Goal: Task Accomplishment & Management: Manage account settings

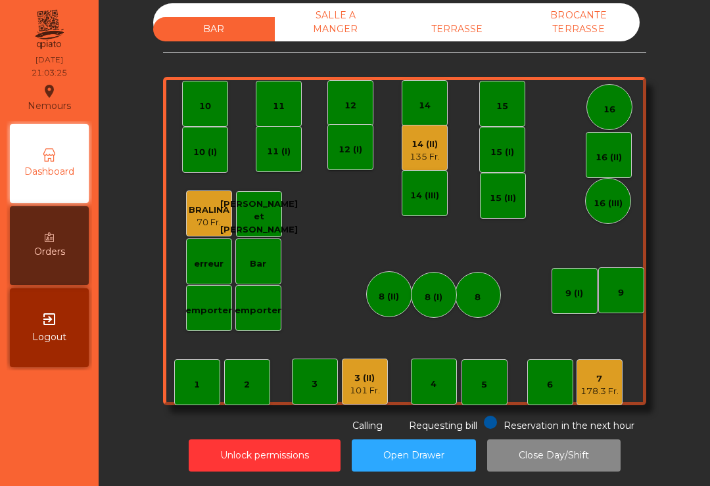
scroll to position [11, 0]
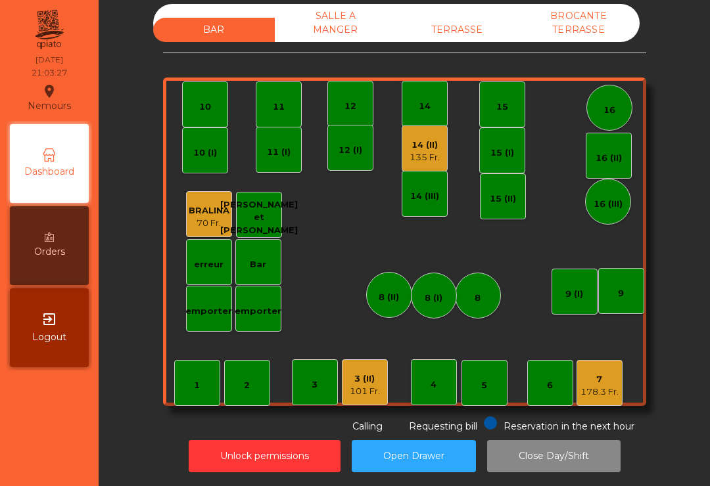
click at [608, 384] on div "7" at bounding box center [599, 379] width 38 height 13
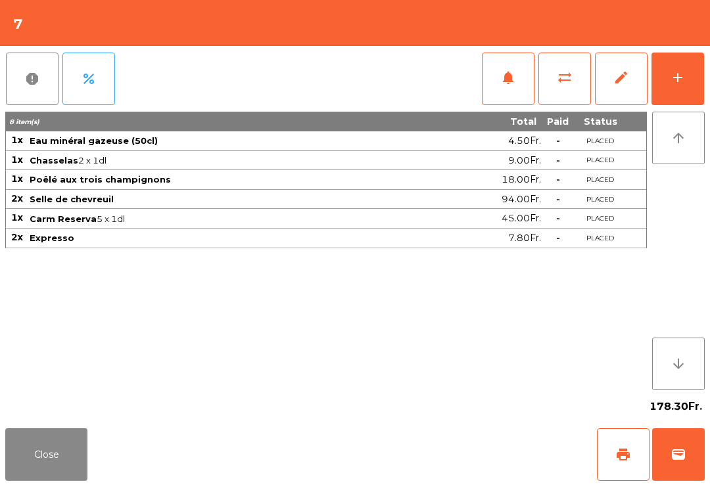
click at [624, 461] on span "print" at bounding box center [623, 455] width 16 height 16
click at [683, 448] on span "wallet" at bounding box center [678, 455] width 16 height 16
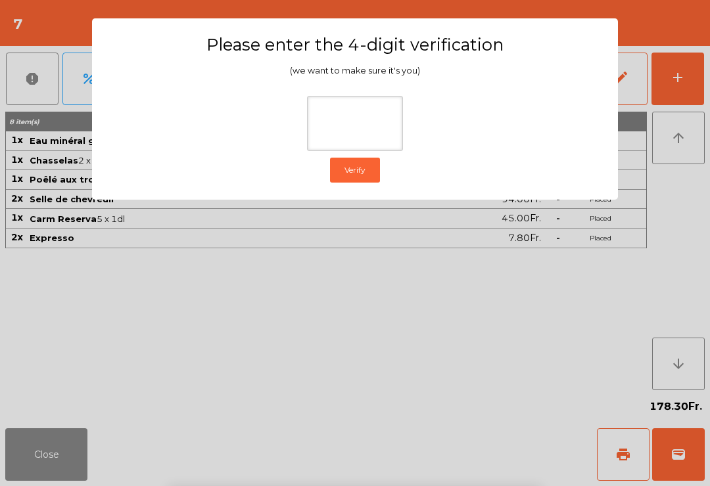
click at [632, 137] on ngb-modal-window "Please enter the 4-digit verification (we want to make sure it's you) Verify" at bounding box center [355, 243] width 674 height 486
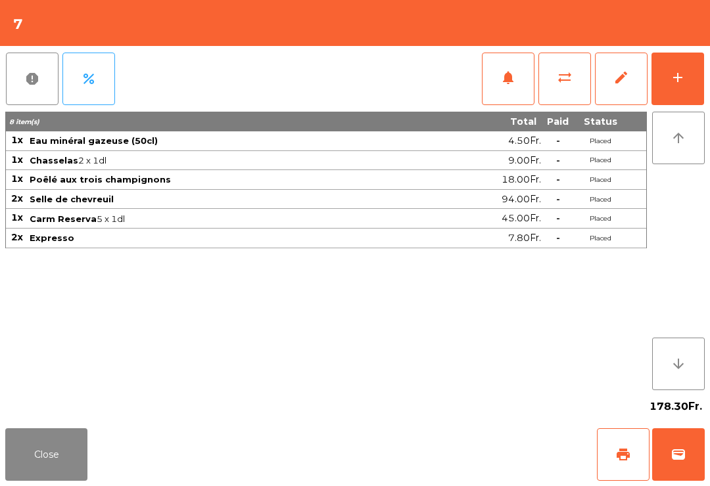
click at [685, 455] on span "wallet" at bounding box center [678, 455] width 16 height 16
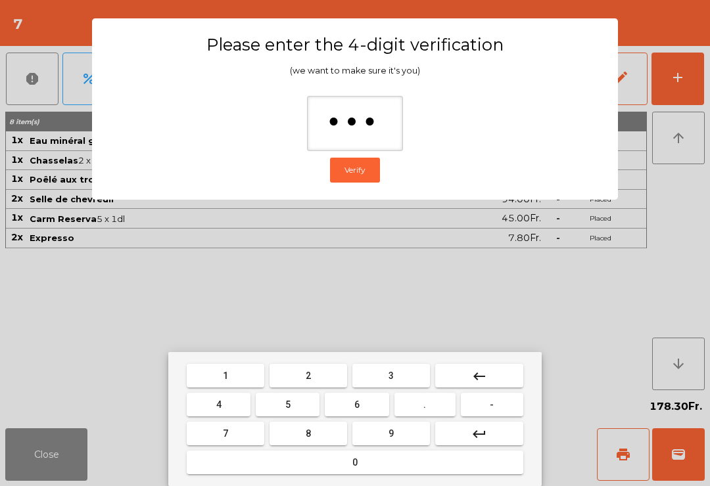
type input "****"
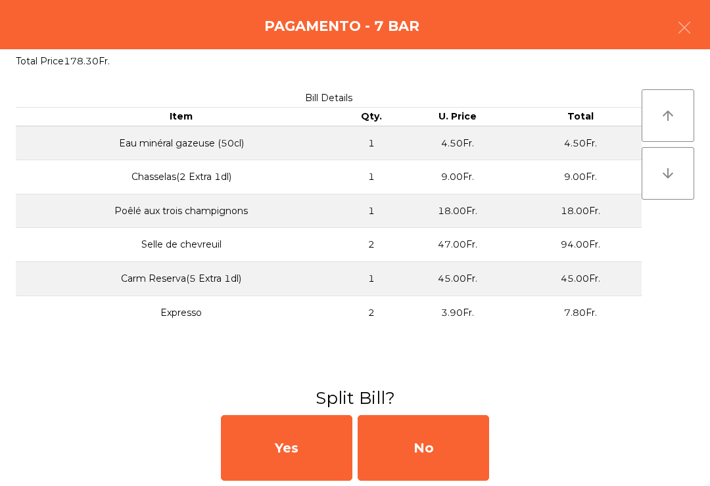
click at [431, 451] on div "No" at bounding box center [422, 448] width 131 height 66
click at [438, 453] on div "MB" at bounding box center [422, 448] width 131 height 66
click at [432, 456] on div "No" at bounding box center [422, 448] width 131 height 66
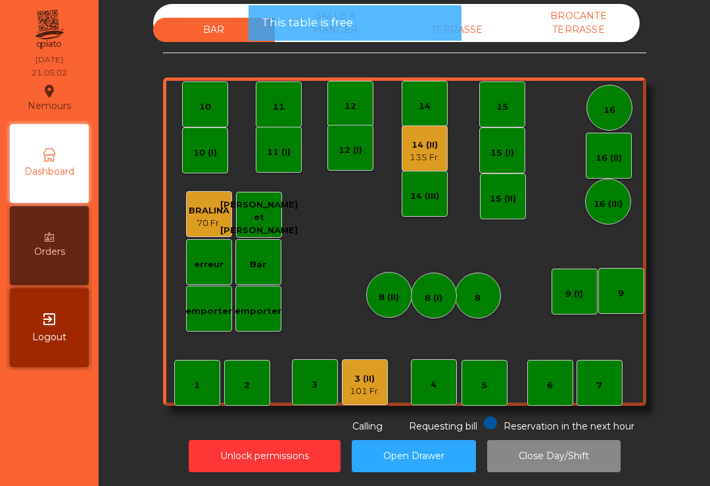
click at [451, 451] on button "Open Drawer" at bounding box center [413, 456] width 124 height 32
click at [445, 432] on div "Requesting bill" at bounding box center [433, 425] width 88 height 17
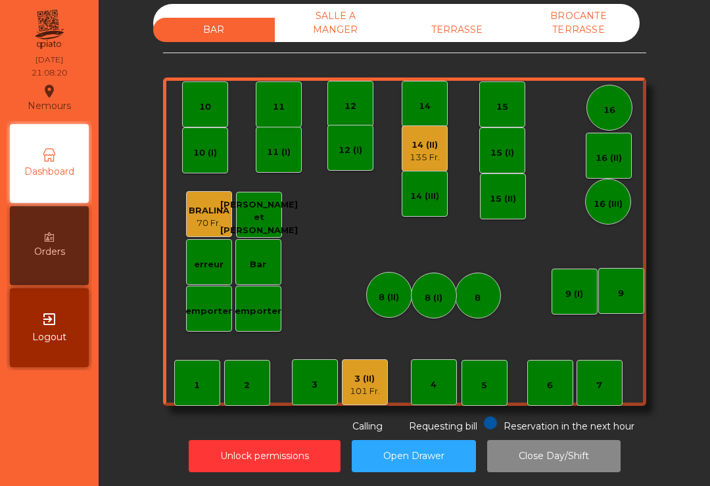
click at [430, 153] on div "135 Fr." at bounding box center [424, 157] width 30 height 13
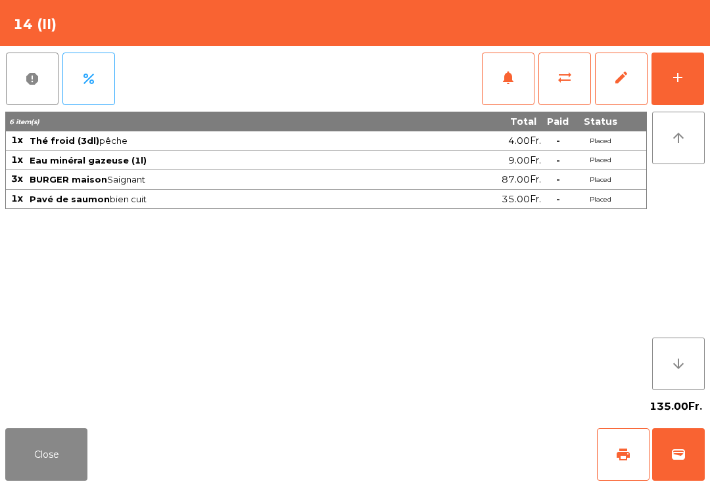
click at [619, 468] on button "print" at bounding box center [623, 454] width 53 height 53
click at [566, 79] on span "sync_alt" at bounding box center [564, 78] width 16 height 16
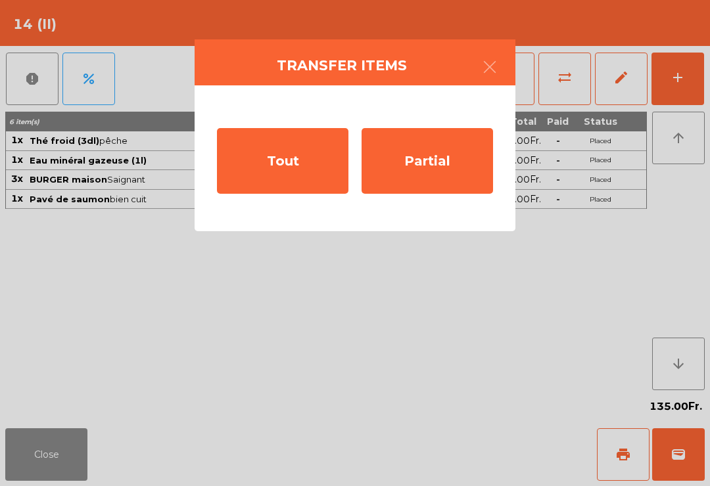
click at [422, 168] on div "Partial" at bounding box center [426, 161] width 131 height 66
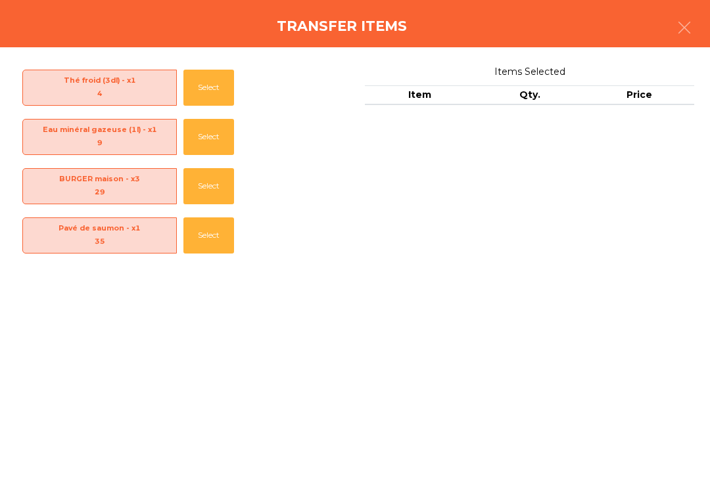
click at [115, 82] on span "Thé froid (3dl) - x1 4" at bounding box center [99, 87] width 153 height 27
click at [213, 98] on button "Select" at bounding box center [208, 88] width 51 height 36
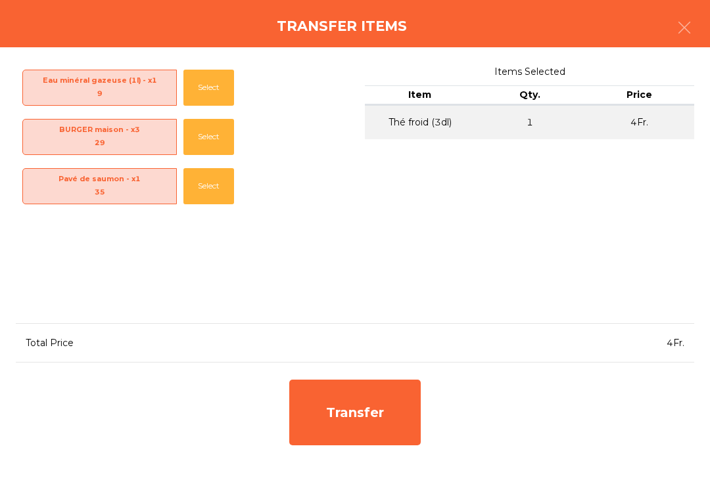
click at [207, 138] on button "Select" at bounding box center [208, 137] width 51 height 36
click at [363, 405] on div "Transfer" at bounding box center [354, 413] width 131 height 66
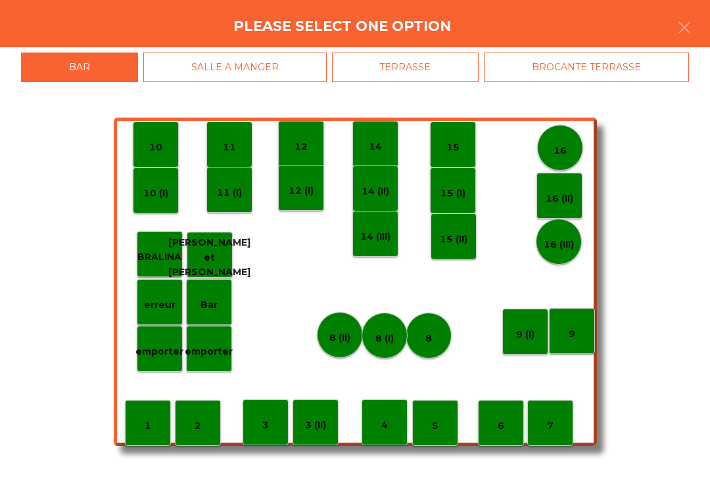
click at [562, 139] on div "16" at bounding box center [559, 148] width 13 height 20
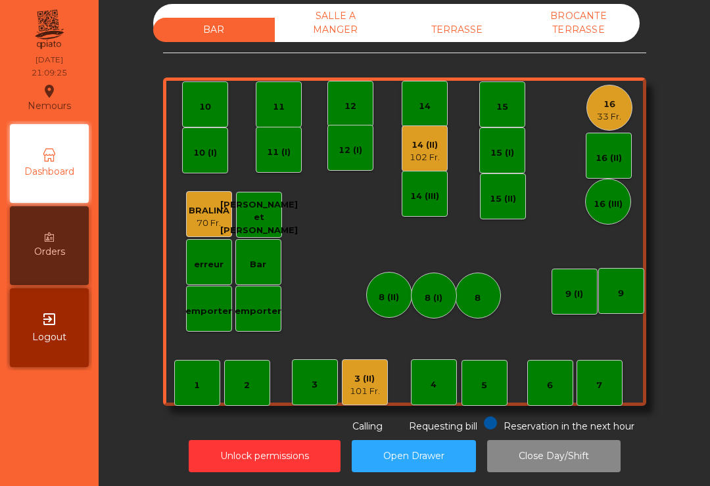
click at [595, 106] on div "16 33 Fr." at bounding box center [609, 108] width 46 height 46
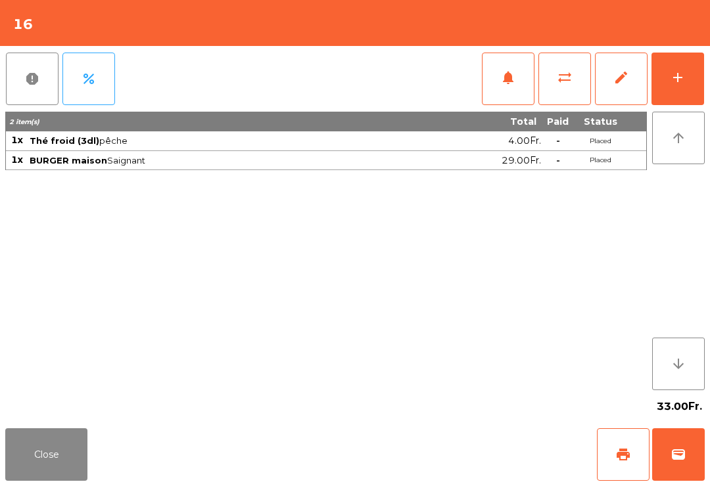
click at [623, 452] on span "print" at bounding box center [623, 455] width 16 height 16
click at [43, 453] on button "Close" at bounding box center [46, 454] width 82 height 53
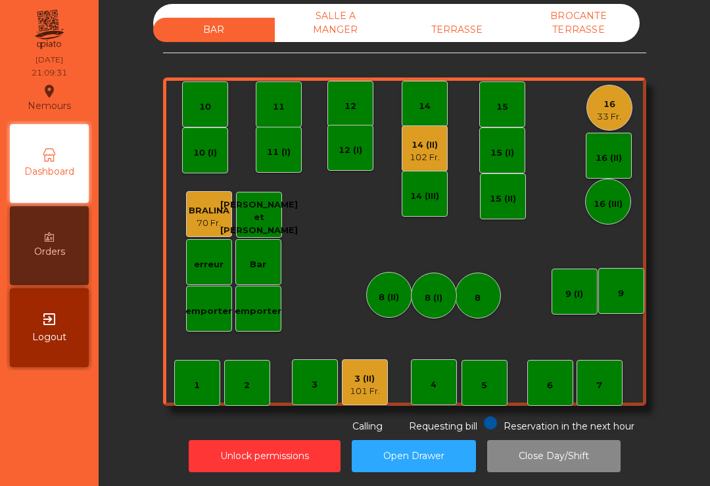
click at [425, 151] on div "102 Fr." at bounding box center [424, 157] width 30 height 13
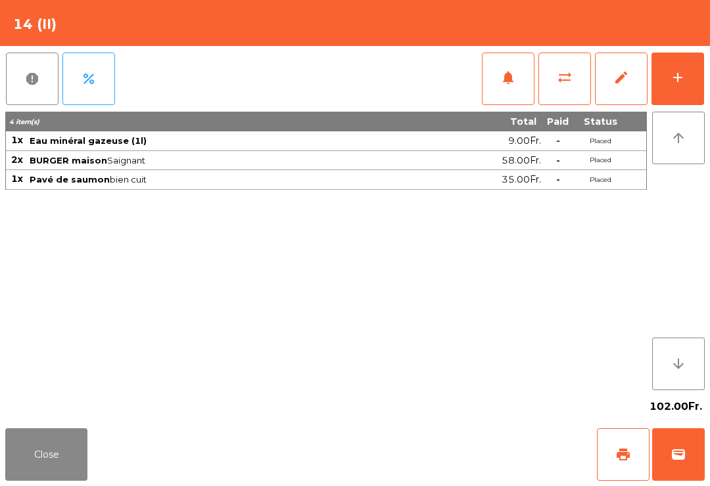
click at [564, 72] on span "sync_alt" at bounding box center [564, 78] width 16 height 16
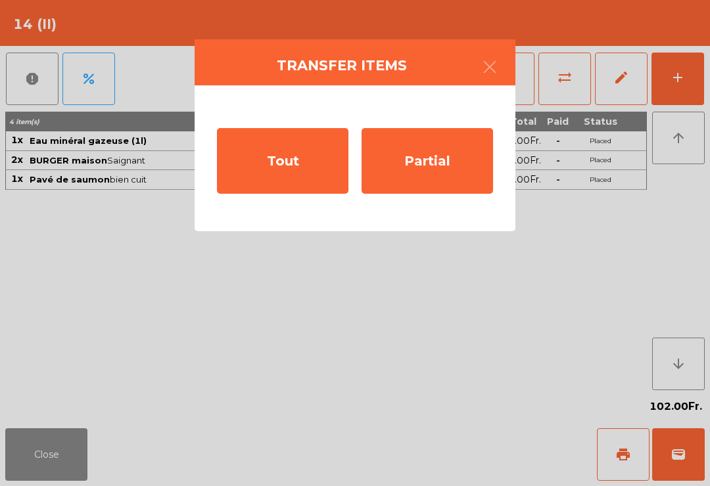
click at [439, 166] on div "Partial" at bounding box center [426, 161] width 131 height 66
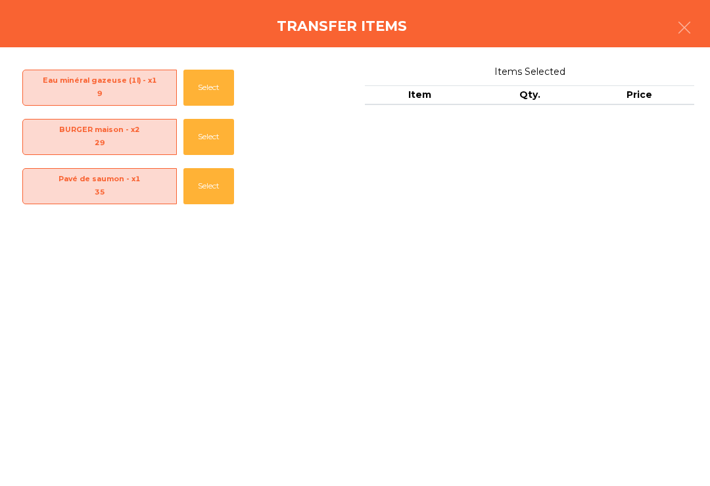
click at [128, 187] on div "35" at bounding box center [99, 193] width 153 height 14
click at [208, 124] on button "Select" at bounding box center [208, 137] width 51 height 36
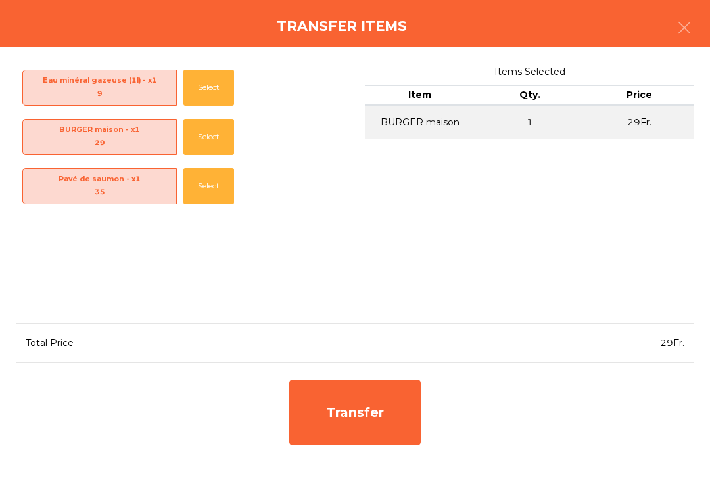
click at [206, 76] on button "Select" at bounding box center [208, 88] width 51 height 36
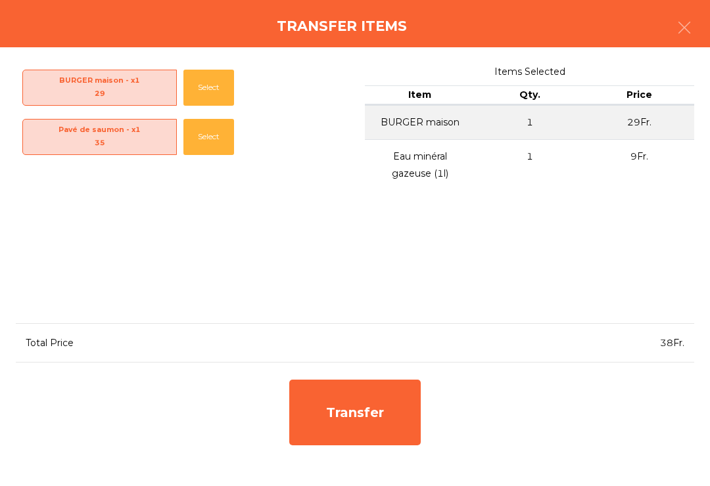
click at [369, 411] on div "Transfer" at bounding box center [354, 413] width 131 height 66
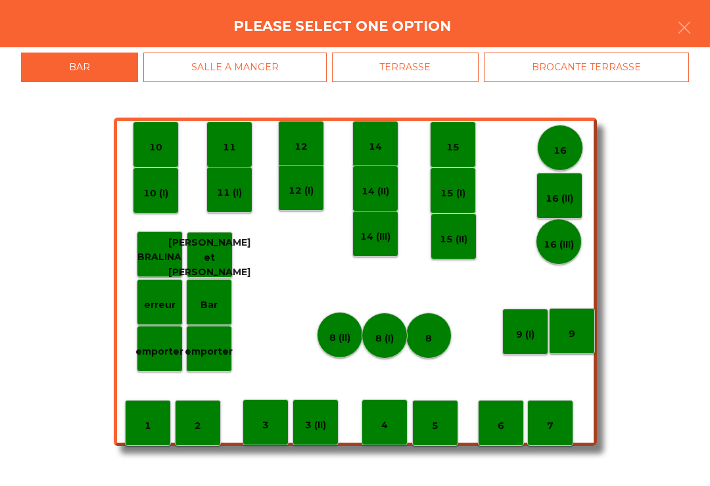
click at [440, 190] on p "15 (I)" at bounding box center [452, 193] width 25 height 15
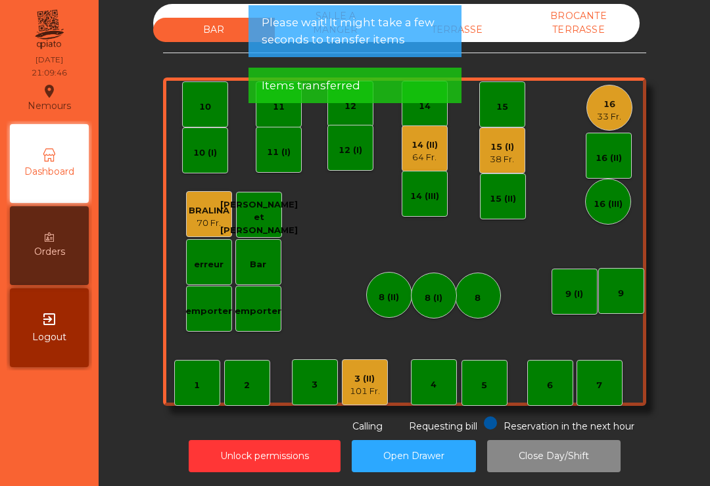
click at [509, 145] on div "15 (I)" at bounding box center [501, 147] width 24 height 13
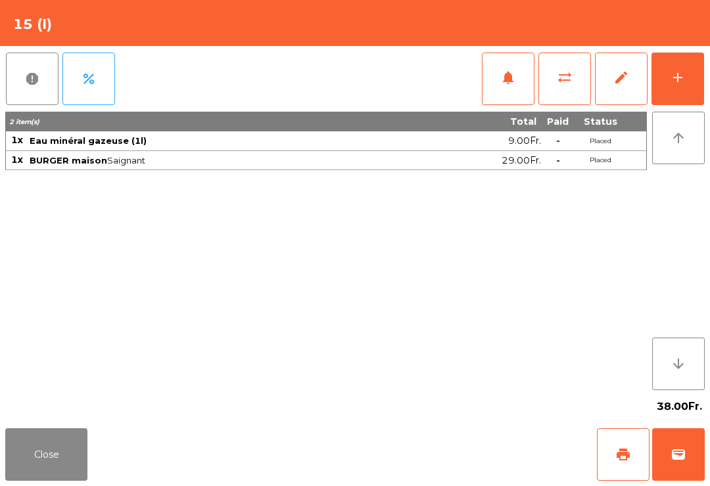
click at [627, 451] on span "print" at bounding box center [623, 455] width 16 height 16
click at [39, 456] on button "Close" at bounding box center [46, 454] width 82 height 53
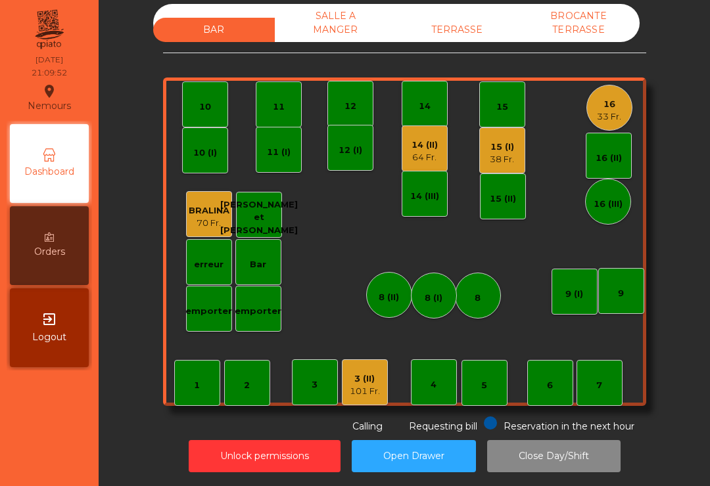
click at [443, 145] on div "14 (II) 64 Fr." at bounding box center [424, 148] width 46 height 46
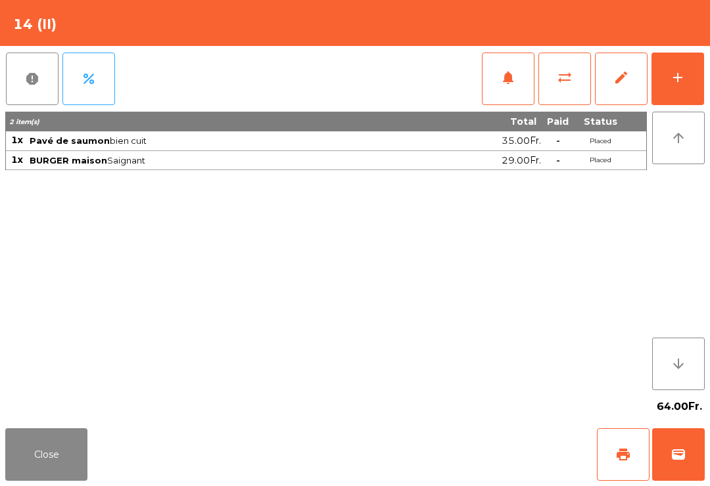
click at [628, 451] on span "print" at bounding box center [623, 455] width 16 height 16
click at [678, 461] on span "wallet" at bounding box center [678, 455] width 16 height 16
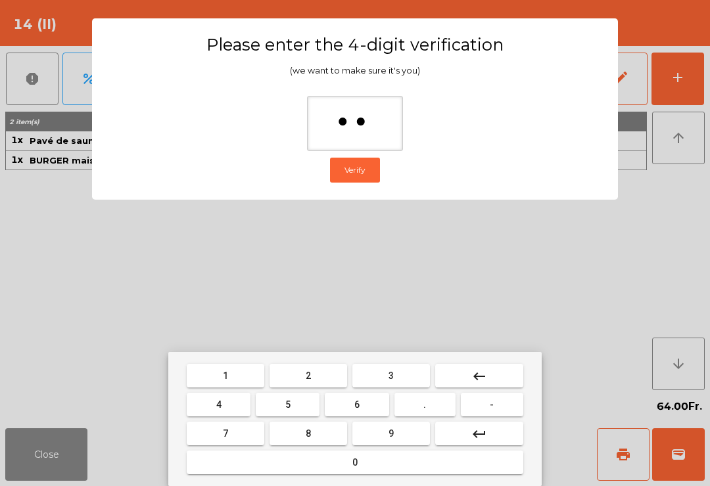
type input "***"
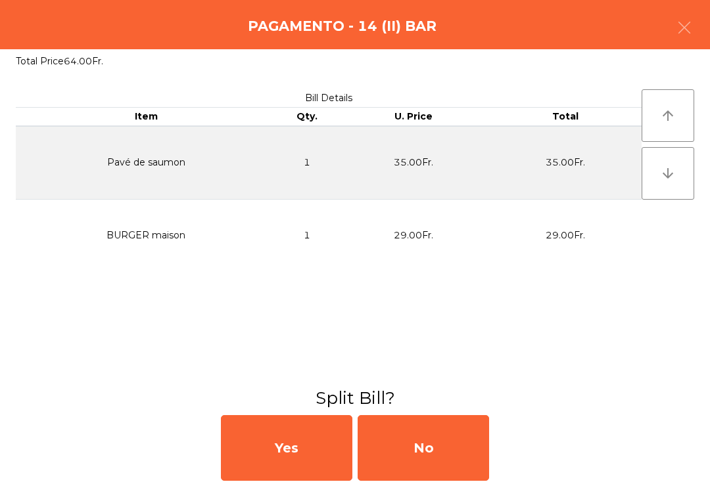
click at [427, 447] on div "No" at bounding box center [422, 448] width 131 height 66
click at [425, 459] on div "MB" at bounding box center [422, 448] width 131 height 66
click at [428, 445] on div "No" at bounding box center [422, 448] width 131 height 66
click at [438, 443] on div "No" at bounding box center [422, 448] width 131 height 66
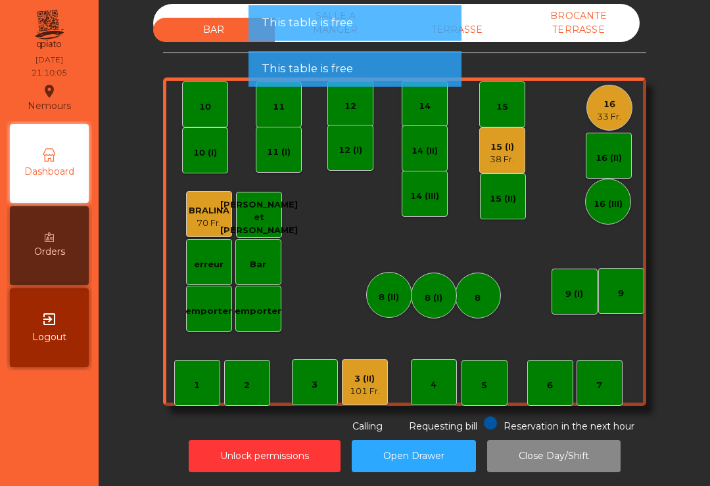
click at [503, 148] on div "15 (I)" at bounding box center [501, 147] width 24 height 13
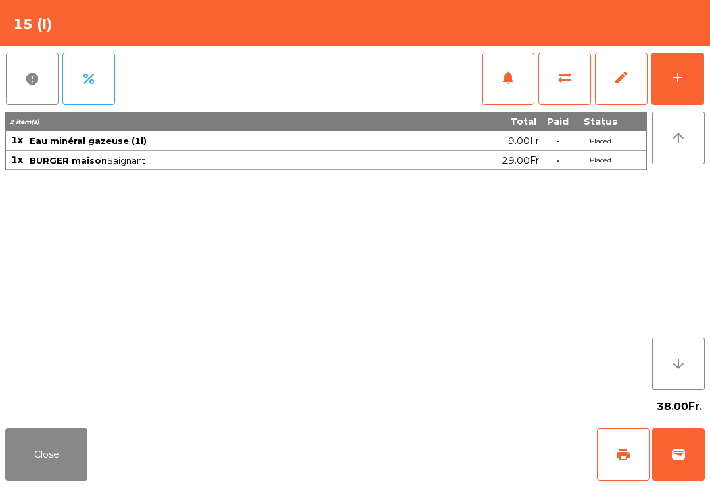
click at [683, 458] on span "wallet" at bounding box center [678, 455] width 16 height 16
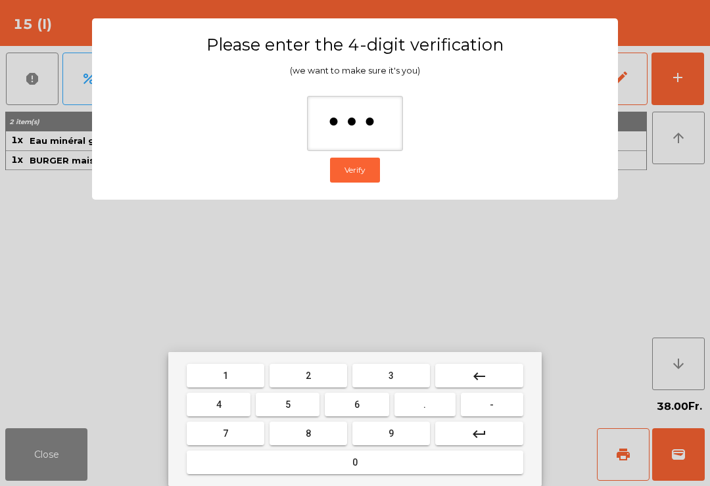
type input "****"
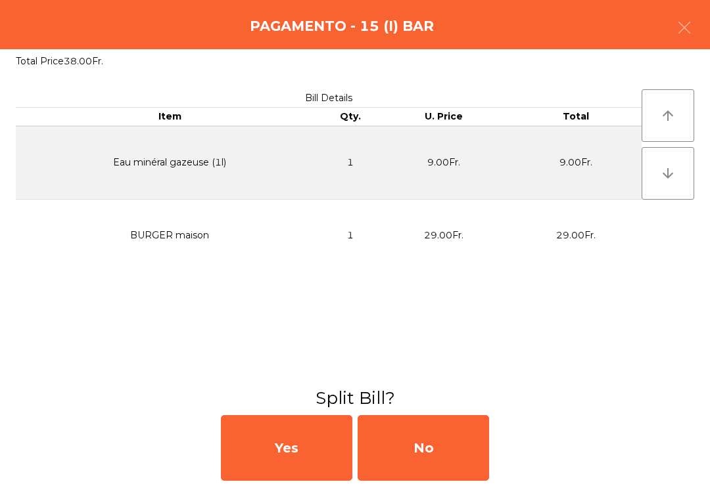
click at [423, 448] on div "No" at bounding box center [422, 448] width 131 height 66
click at [438, 450] on div "MB" at bounding box center [422, 448] width 131 height 66
click at [440, 437] on div "No" at bounding box center [422, 448] width 131 height 66
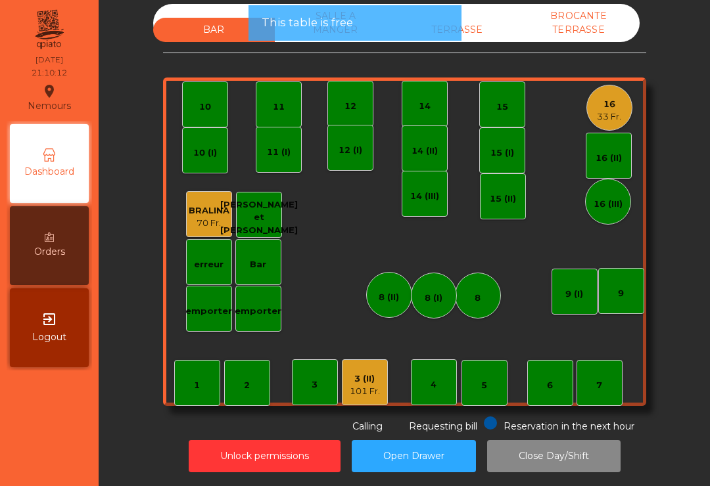
click at [620, 108] on div "16" at bounding box center [609, 104] width 24 height 13
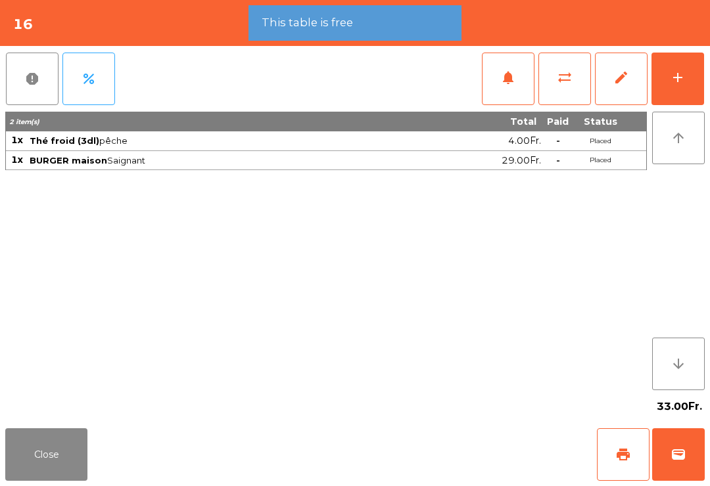
click at [679, 463] on button "wallet" at bounding box center [678, 454] width 53 height 53
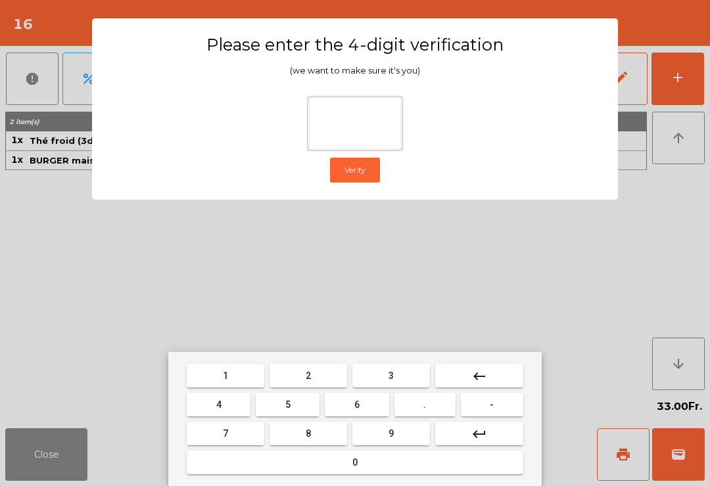
type input "*"
type input "***"
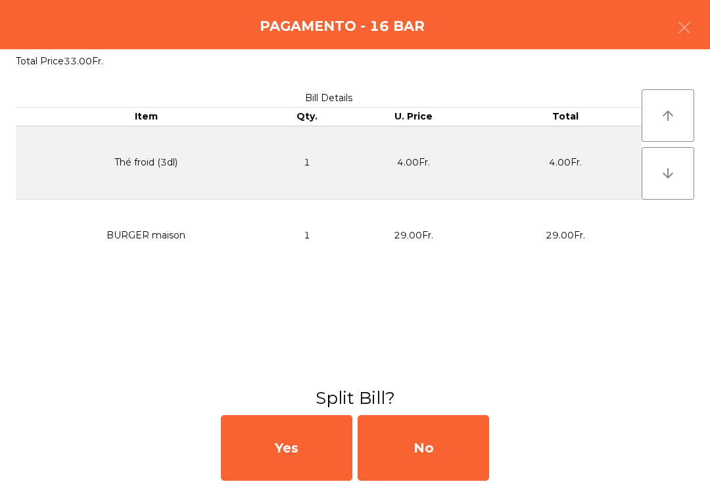
click at [428, 454] on div "No" at bounding box center [422, 448] width 131 height 66
click at [432, 443] on div "MB" at bounding box center [422, 448] width 131 height 66
click at [426, 441] on div "No" at bounding box center [422, 448] width 131 height 66
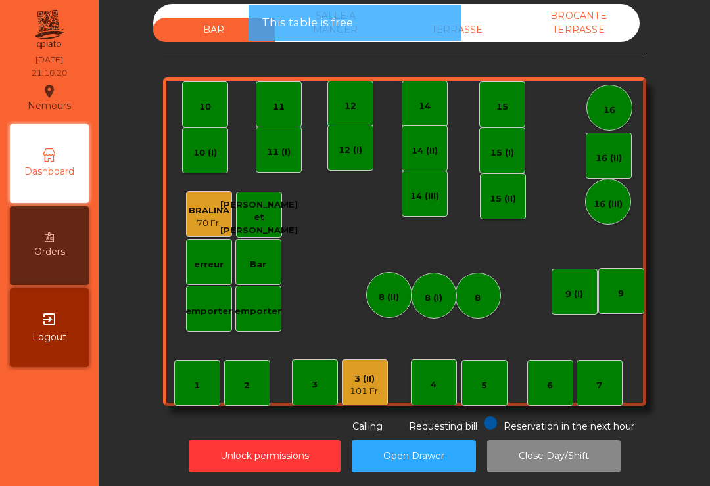
click at [437, 444] on button "Open Drawer" at bounding box center [413, 456] width 124 height 32
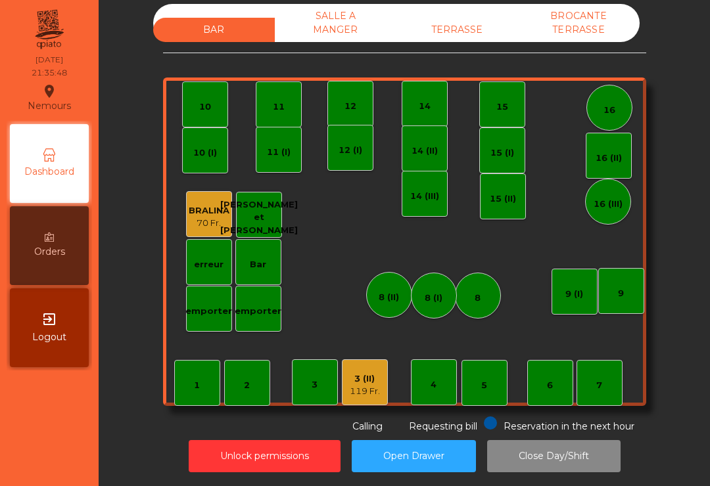
click at [371, 375] on div "3 (II) 119 Fr." at bounding box center [365, 382] width 30 height 31
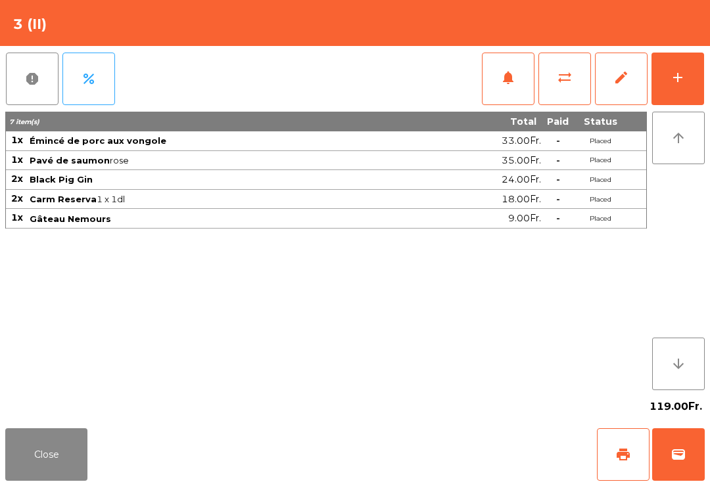
scroll to position [0, 0]
click at [673, 454] on span "wallet" at bounding box center [678, 455] width 16 height 16
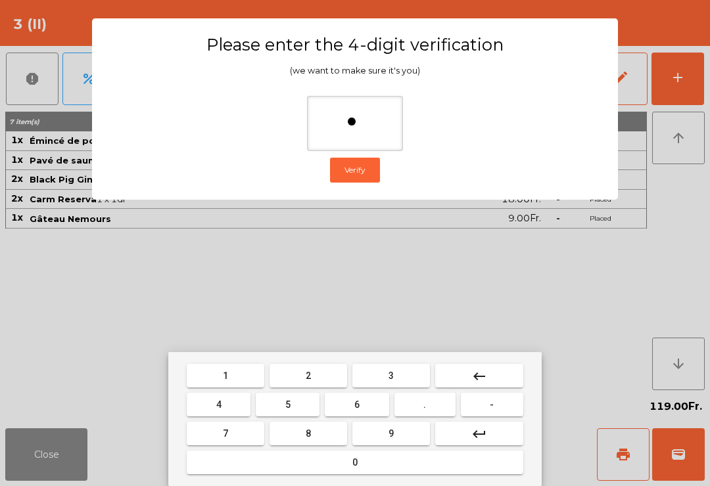
type input "**"
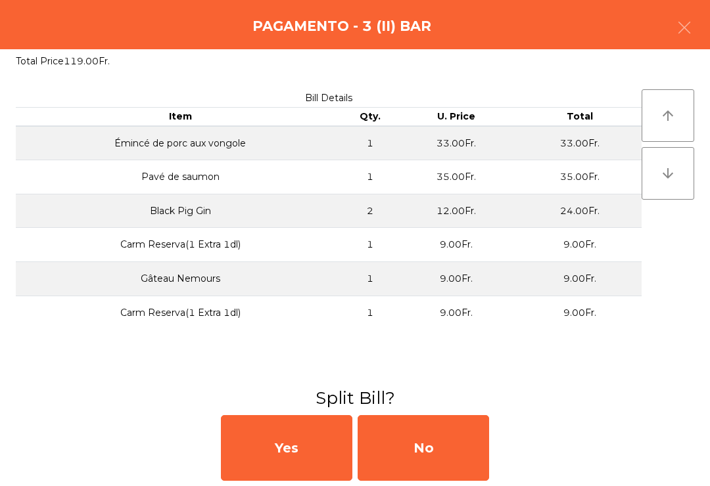
click at [445, 457] on div "No" at bounding box center [422, 448] width 131 height 66
click at [424, 443] on div "No" at bounding box center [422, 448] width 131 height 66
click at [457, 428] on div "No" at bounding box center [422, 448] width 131 height 66
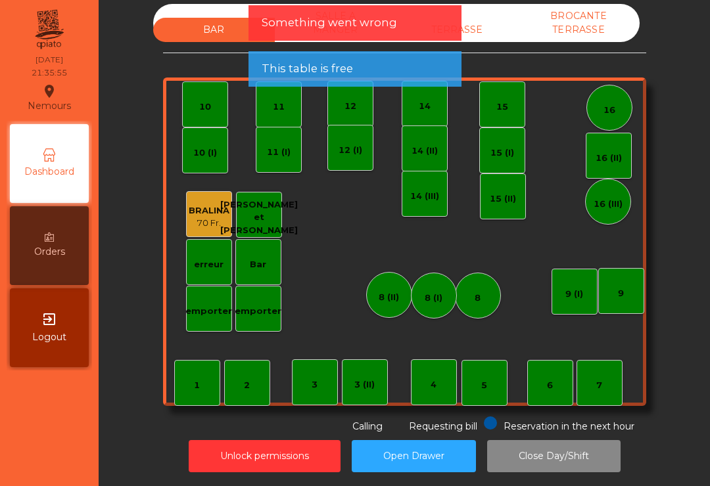
click at [490, 30] on div "TERRASSE" at bounding box center [457, 30] width 122 height 24
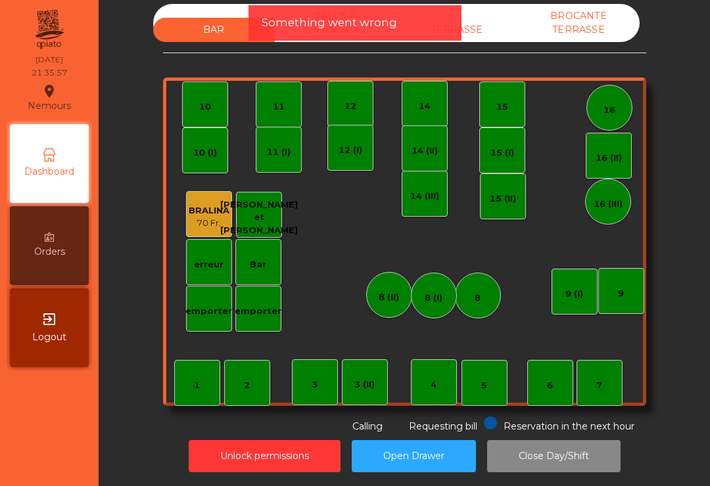
click at [556, 455] on button "Close Day/Shift" at bounding box center [553, 456] width 133 height 32
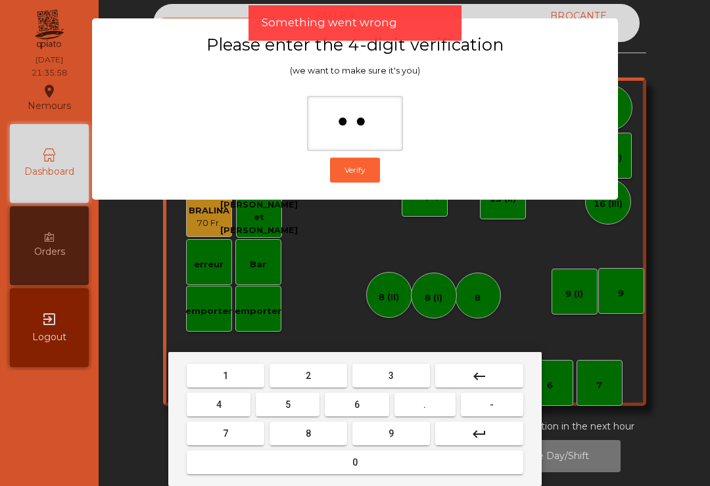
type input "***"
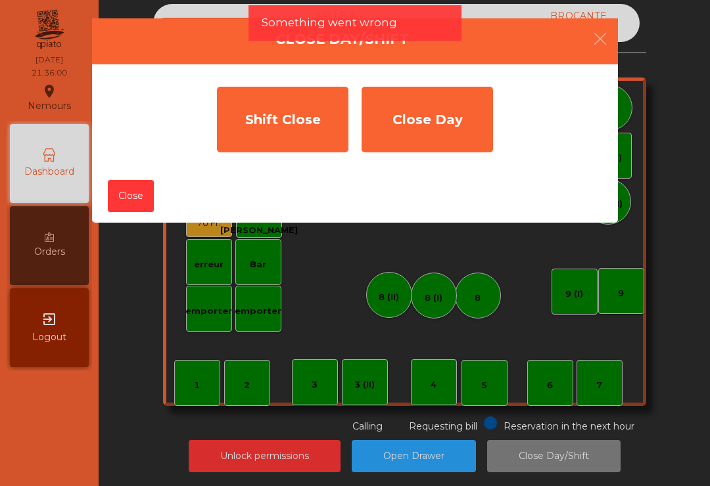
click at [282, 116] on div "Shift Close" at bounding box center [282, 120] width 131 height 66
